Goal: Task Accomplishment & Management: Complete application form

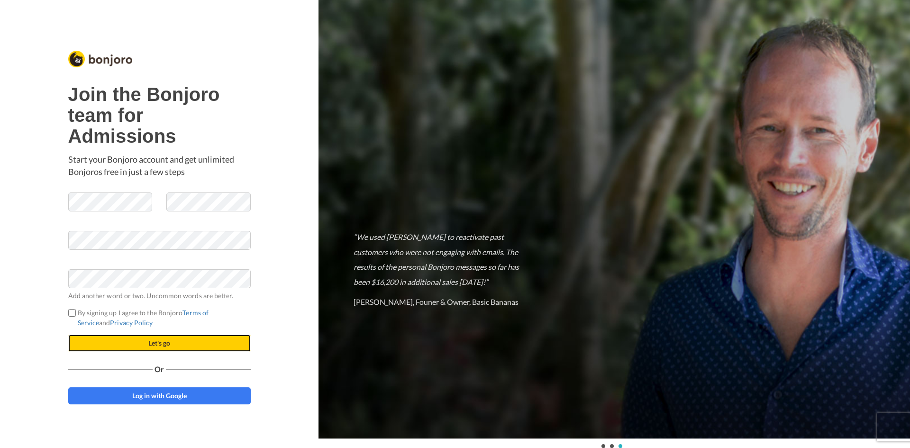
click at [93, 341] on button "Let's go" at bounding box center [159, 343] width 182 height 17
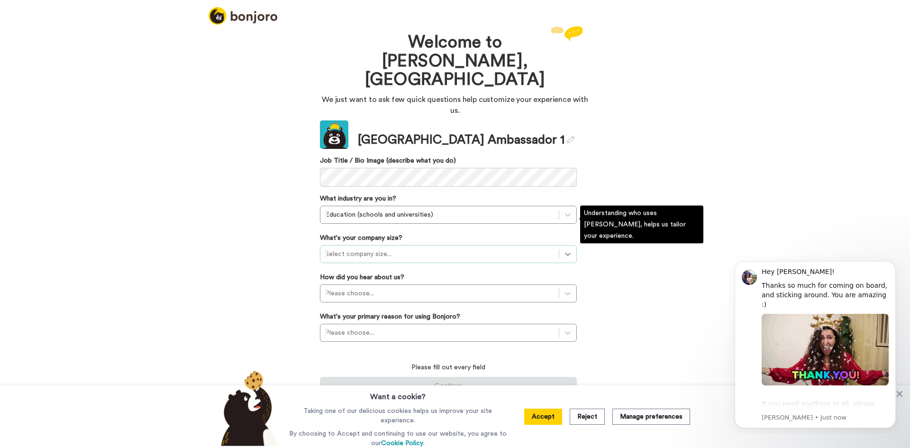
click at [567, 245] on div at bounding box center [567, 253] width 17 height 17
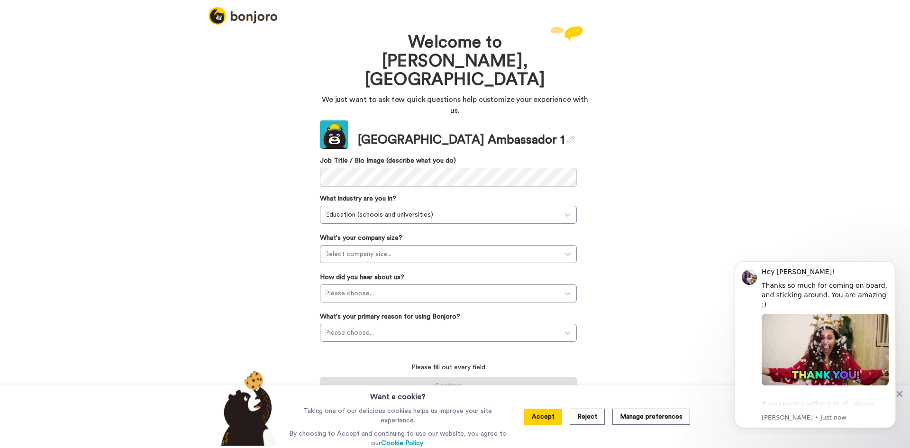
click at [578, 204] on div "Welcome to Bonjoro, Wesleyan College We just want to ask few quick questions he…" at bounding box center [455, 210] width 284 height 373
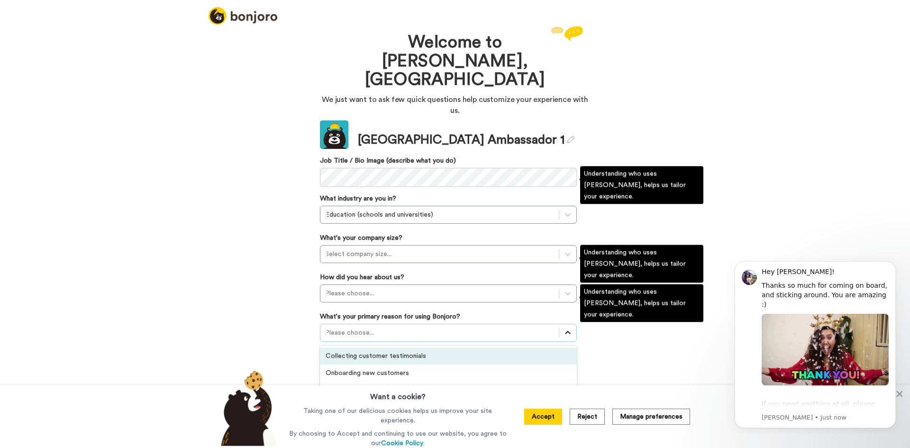
click at [563, 328] on icon at bounding box center [567, 332] width 9 height 9
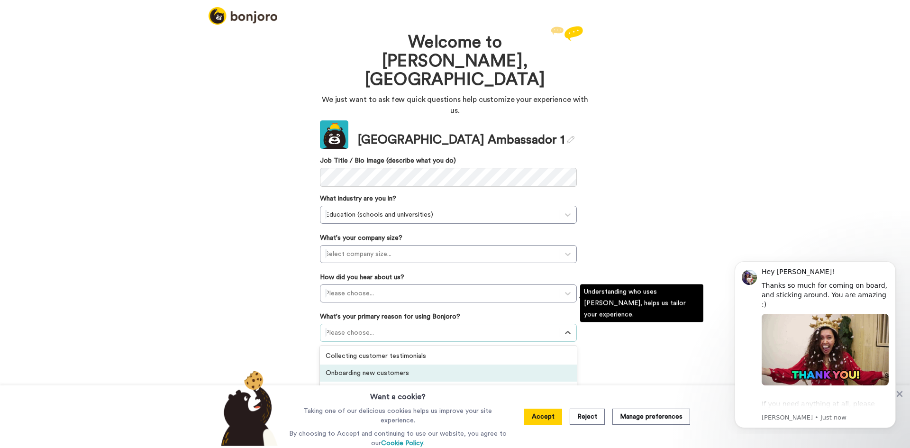
click at [461, 364] on div "Onboarding new customers" at bounding box center [448, 372] width 257 height 17
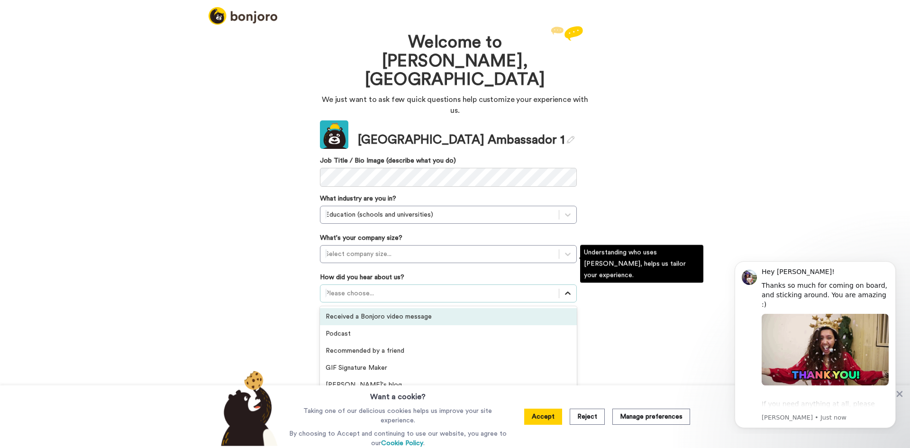
click at [564, 289] on icon at bounding box center [567, 293] width 9 height 9
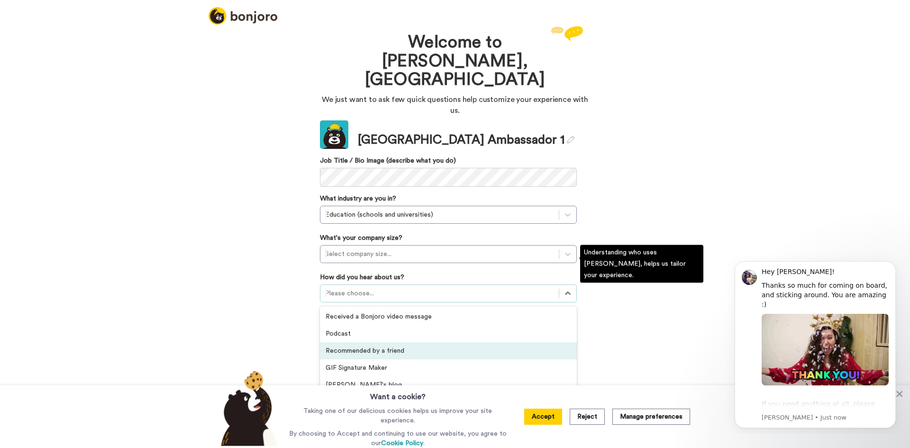
click at [527, 342] on div "Recommended by a friend" at bounding box center [448, 350] width 257 height 17
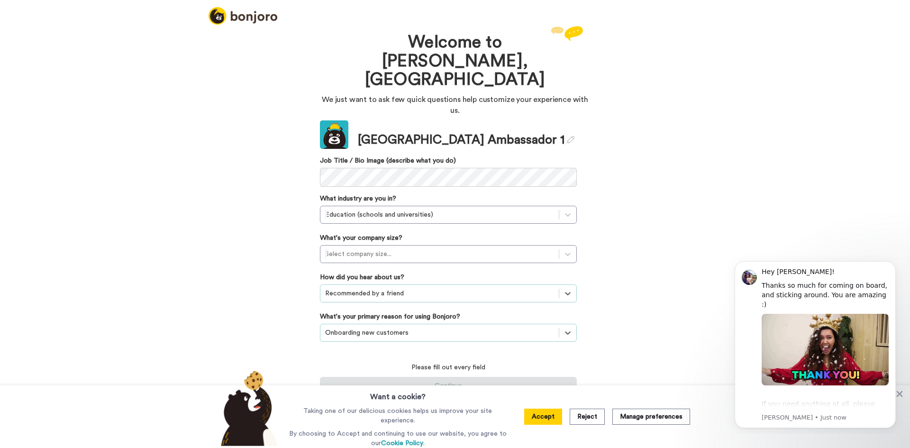
click at [600, 321] on div "Welcome to Bonjoro, Wesleyan College We just want to ask few quick questions he…" at bounding box center [455, 236] width 910 height 424
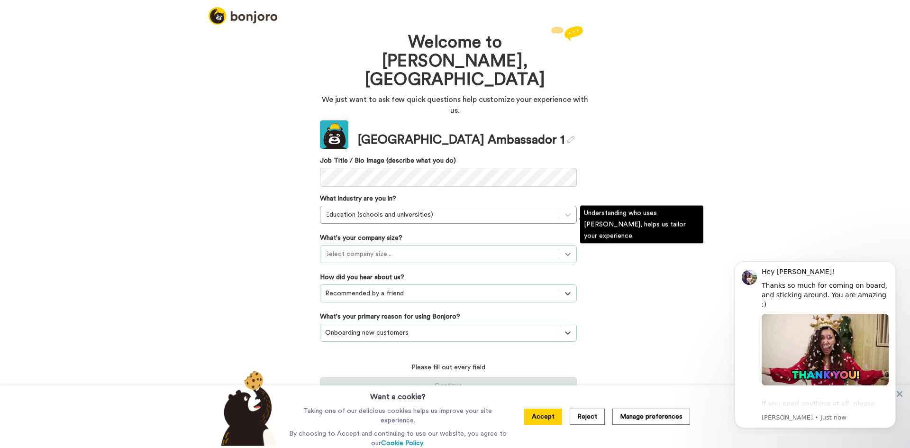
click at [562, 245] on div at bounding box center [567, 253] width 17 height 17
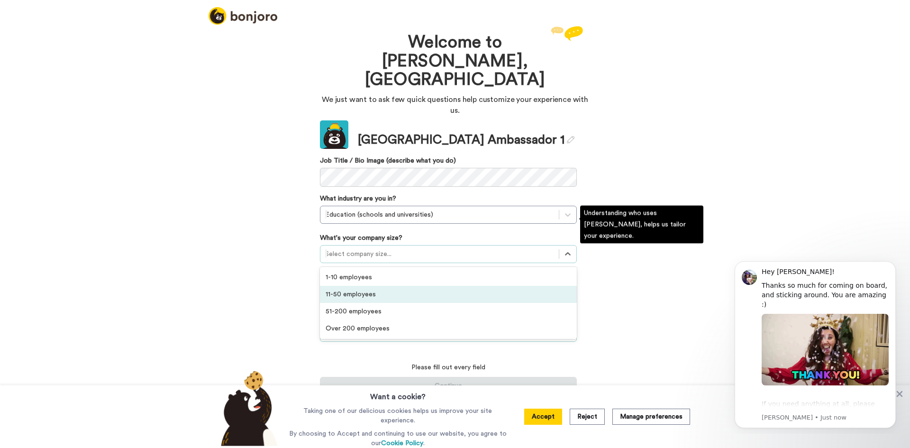
click at [552, 286] on div "11-50 employees" at bounding box center [448, 294] width 257 height 17
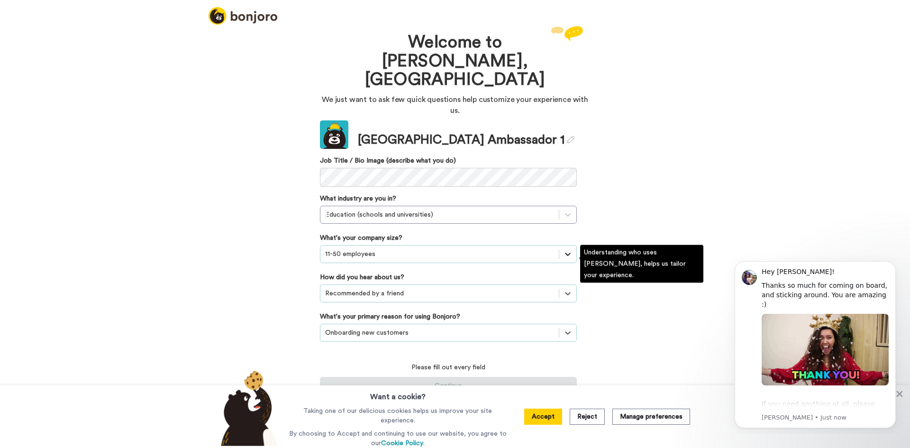
click at [563, 245] on div at bounding box center [567, 253] width 17 height 17
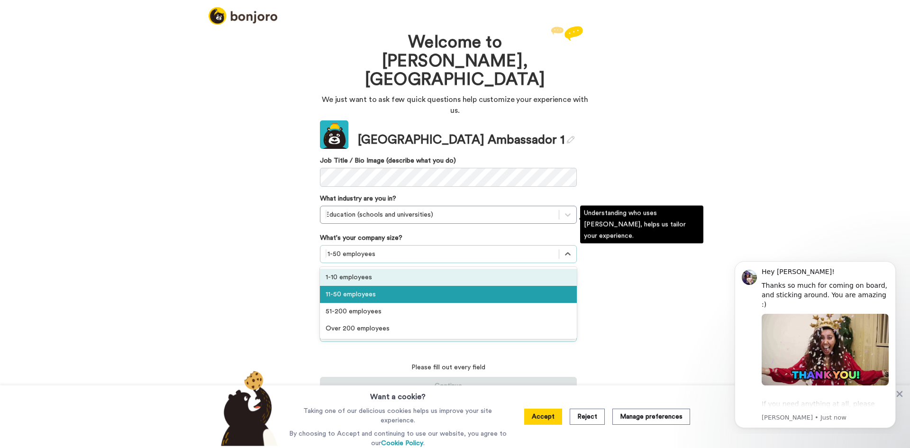
click at [554, 269] on div "1-10 employees" at bounding box center [448, 277] width 257 height 17
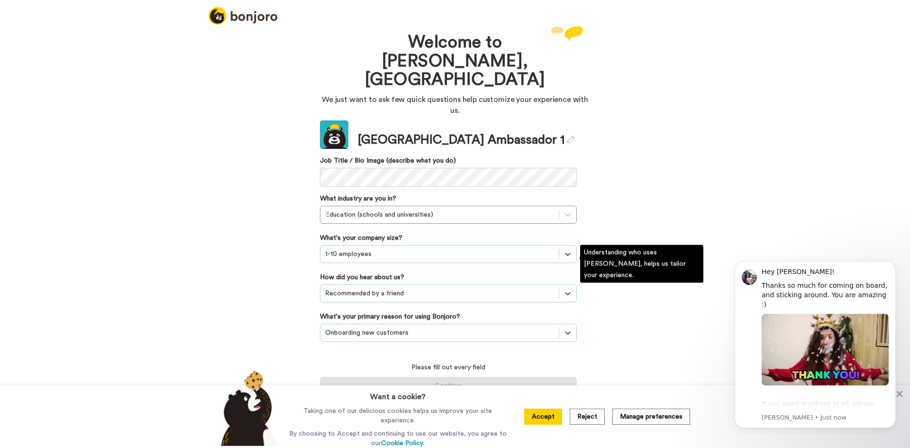
click at [602, 272] on div "Understanding who uses Bonjoro, helps us tailor your experience." at bounding box center [642, 264] width 128 height 43
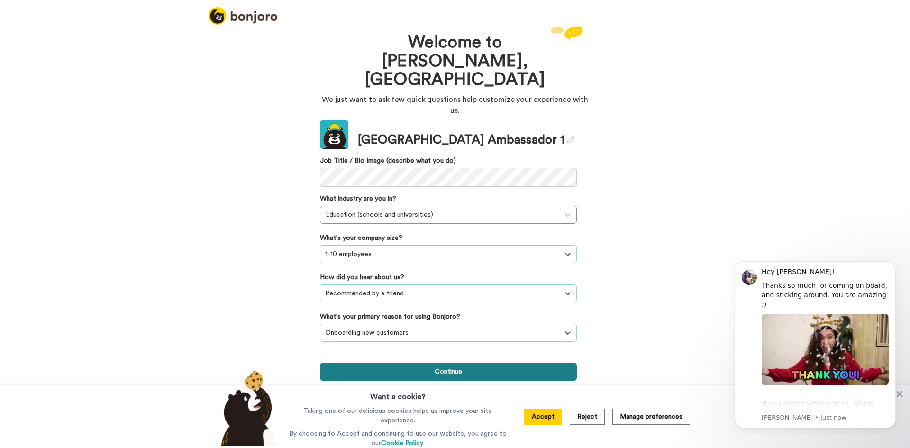
click at [473, 363] on button "Continue" at bounding box center [448, 372] width 257 height 18
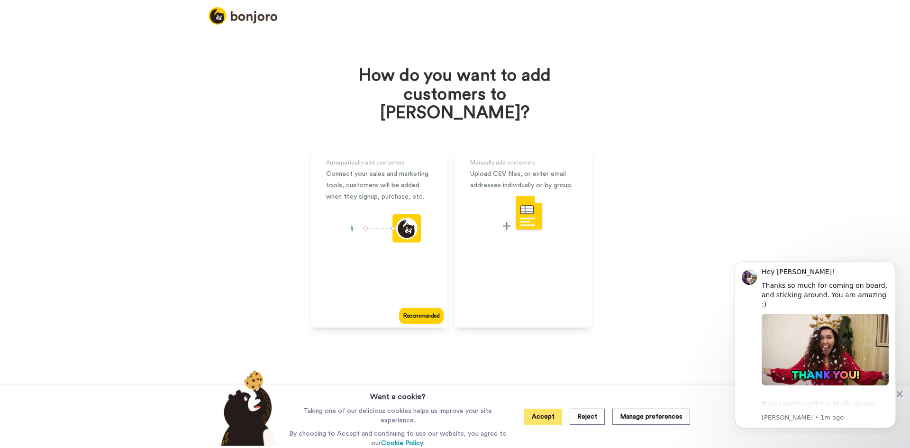
click at [538, 415] on button "Accept" at bounding box center [543, 417] width 38 height 16
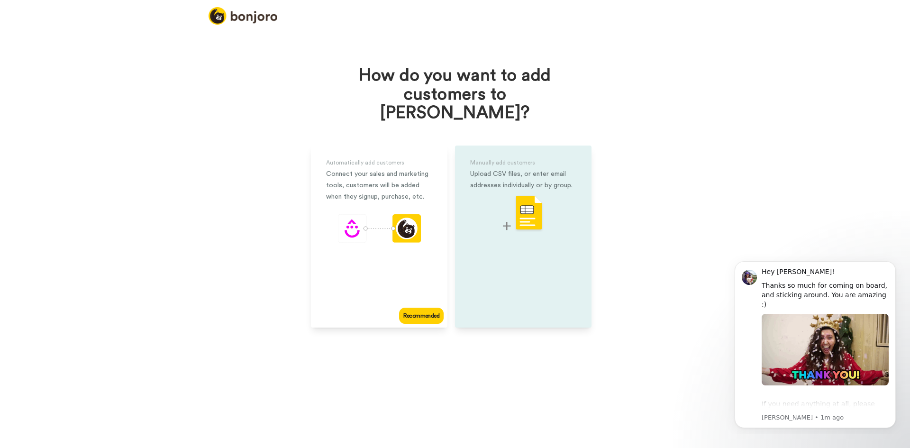
click at [499, 289] on div "Manually add customers Upload CSV files, or enter email addresses individually …" at bounding box center [523, 236] width 136 height 182
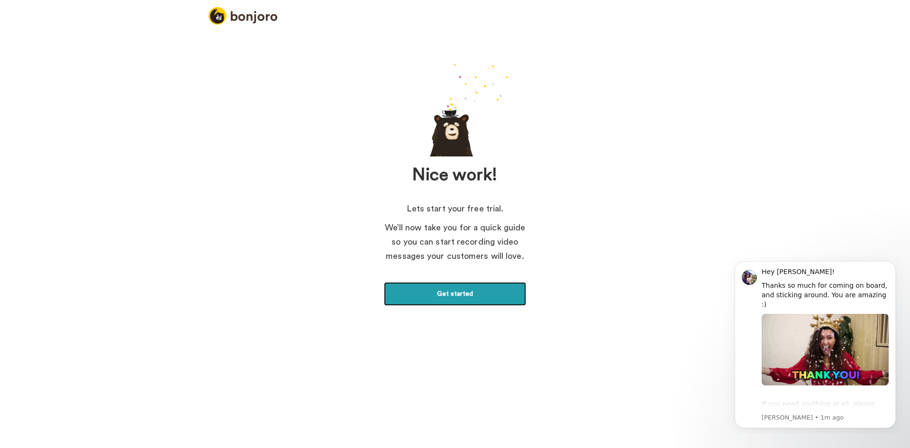
click at [499, 289] on link "Get started" at bounding box center [455, 294] width 142 height 24
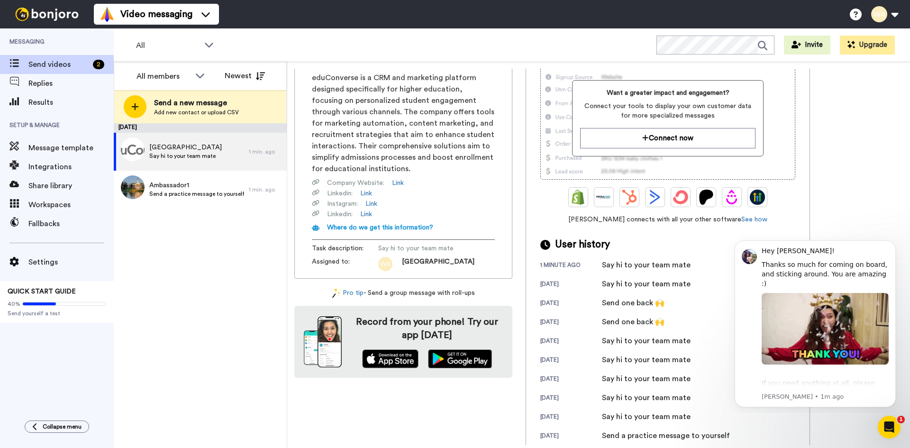
scroll to position [95, 0]
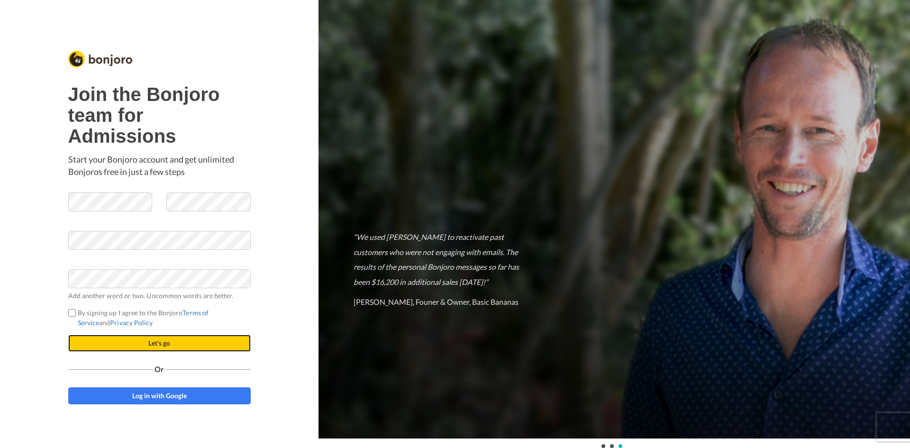
click at [94, 338] on button "Let's go" at bounding box center [159, 343] width 182 height 17
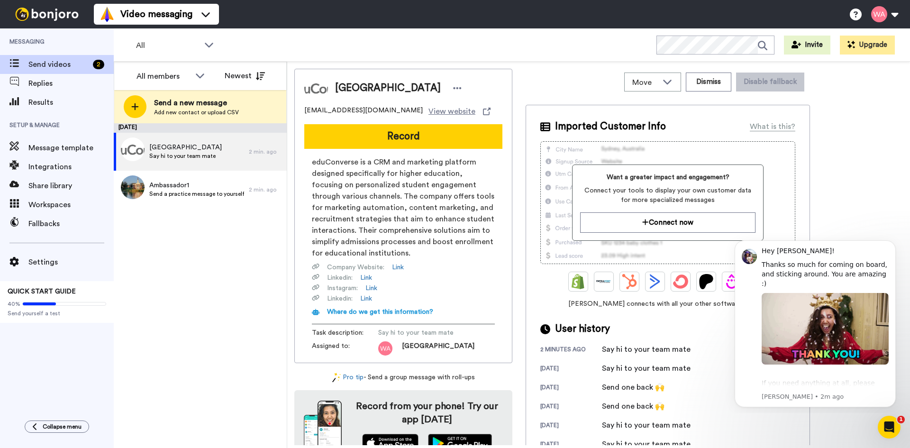
click at [227, 299] on div "[DATE] Wesleyan College Say hi to your team mate 2 min. ago Ambassador1 Send a …" at bounding box center [200, 285] width 173 height 325
